Goal: Task Accomplishment & Management: Use online tool/utility

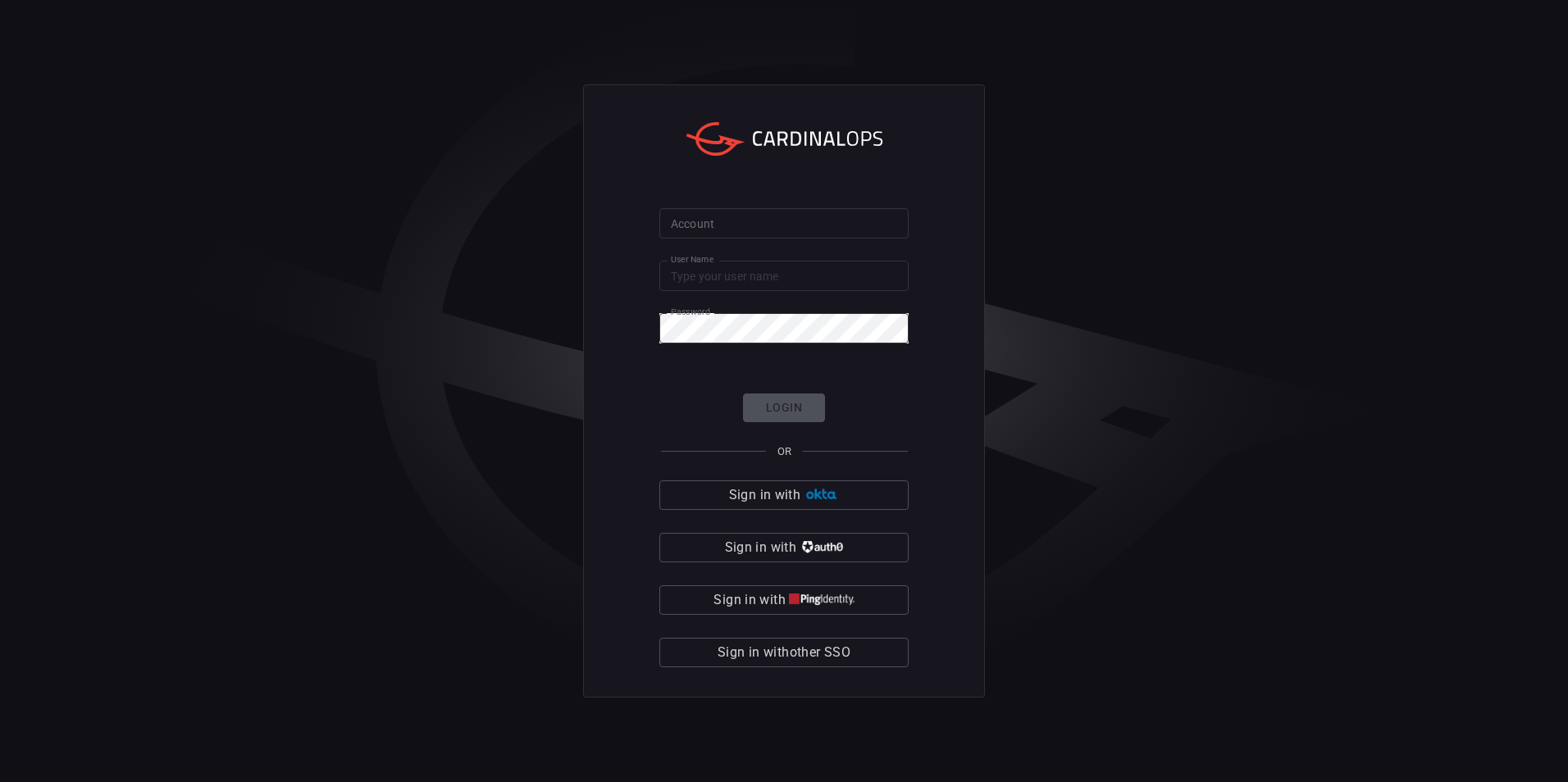
type input "aviad"
click at [818, 197] on div "Account Account User Name aviad User Name Password Password Login OR Sign in wi…" at bounding box center [784, 391] width 402 height 613
click at [800, 213] on input "Account" at bounding box center [784, 223] width 250 height 30
type input "cybershield360-primary"
click at [814, 405] on button "Login" at bounding box center [784, 407] width 82 height 29
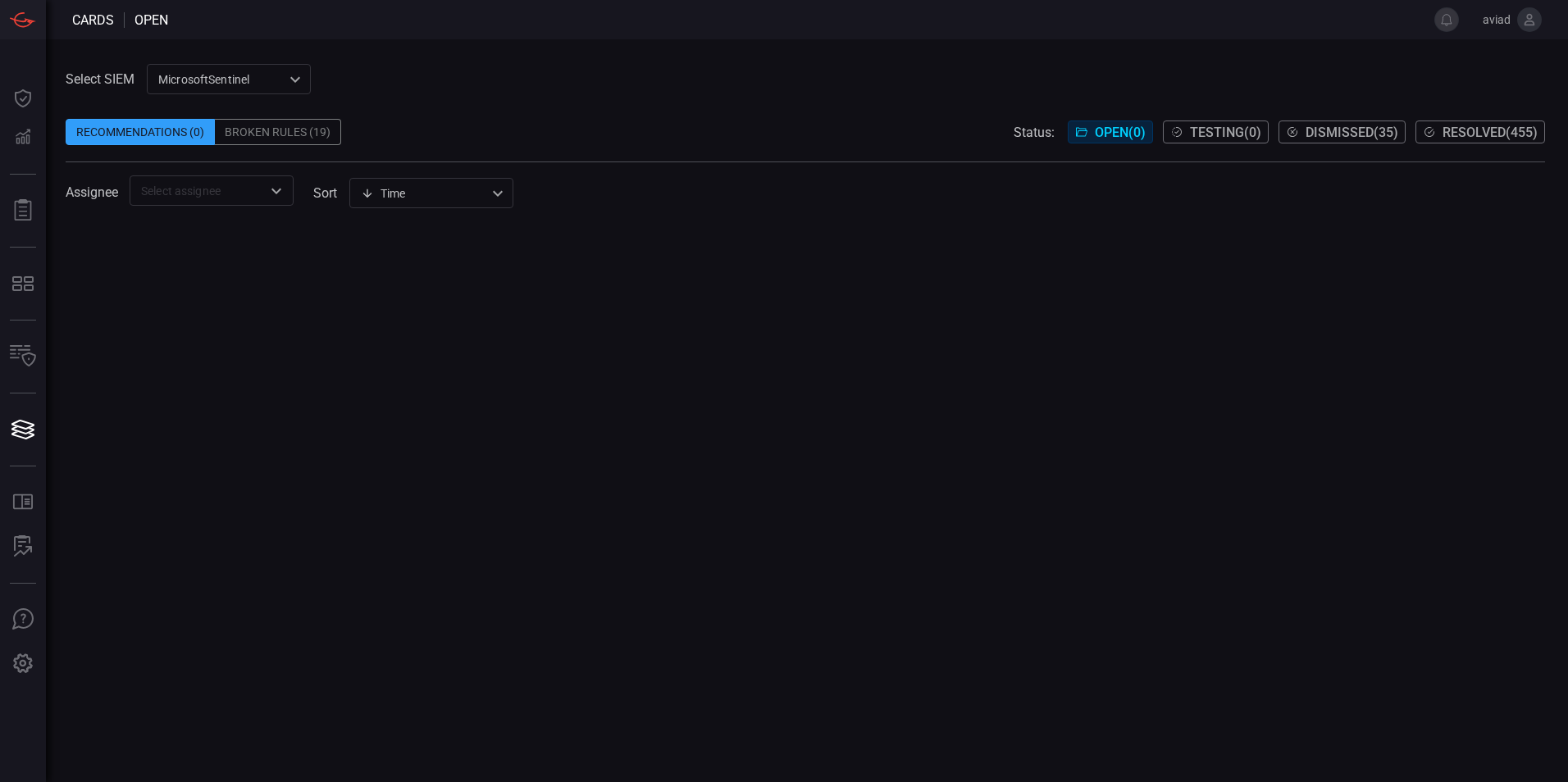
click at [299, 81] on div "MicrosoftSentinel 11c42ee3-b155-483d-a504-5846815c378e ​" at bounding box center [229, 79] width 164 height 30
click at [259, 147] on li "sentinel-2" at bounding box center [229, 141] width 164 height 27
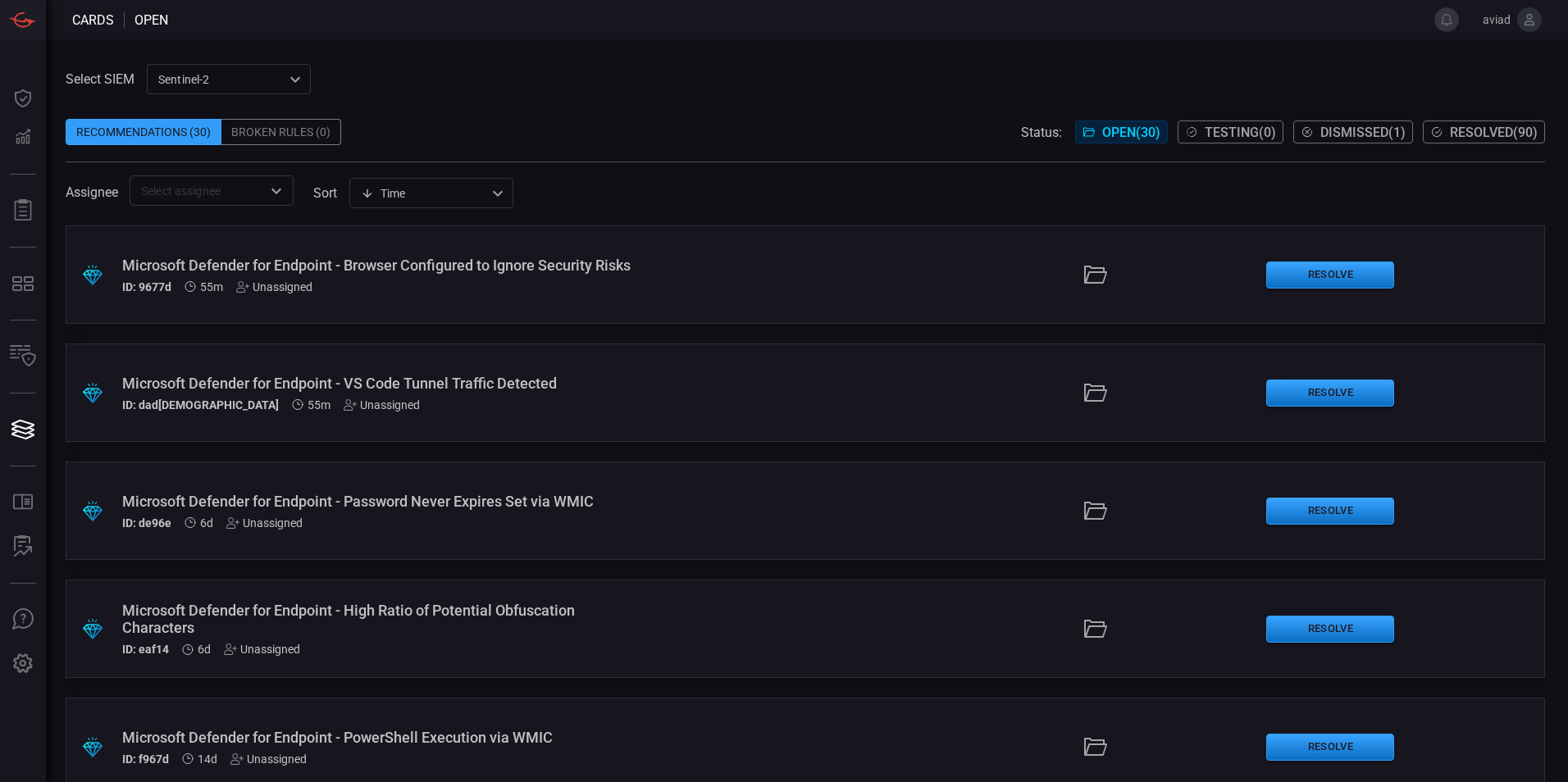
click at [639, 63] on div "Select SIEM sentinel-2 78f76eb1-fabe-46a6-810b-f333e9527487 ​ Recommendations (…" at bounding box center [807, 411] width 1522 height 743
